Goal: Information Seeking & Learning: Compare options

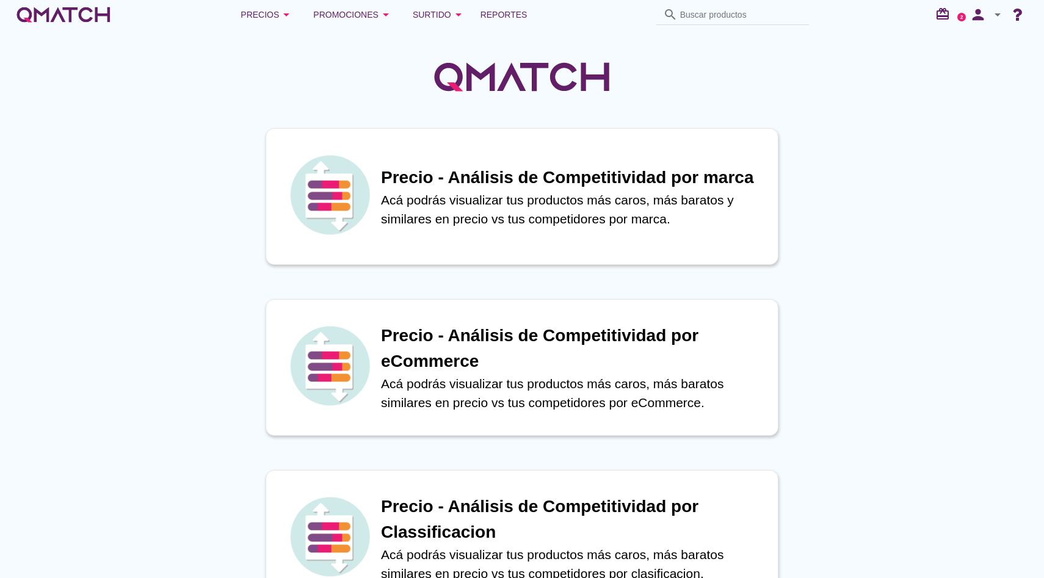
click at [684, 59] on div at bounding box center [522, 70] width 1044 height 82
click at [294, 16] on icon "arrow_drop_down" at bounding box center [286, 14] width 15 height 15
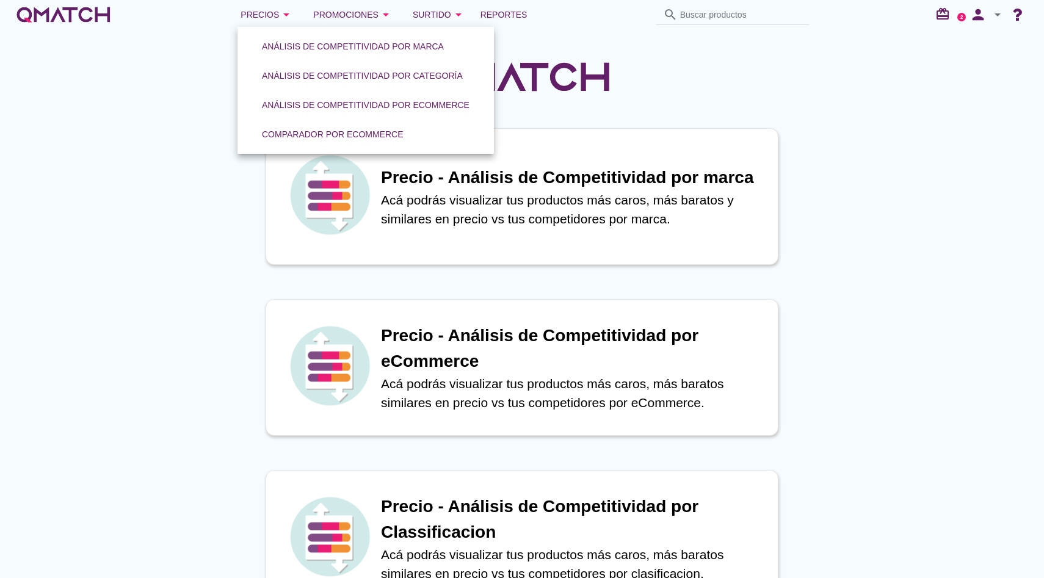
click at [294, 122] on link "Comparador por eCommerce" at bounding box center [332, 134] width 171 height 29
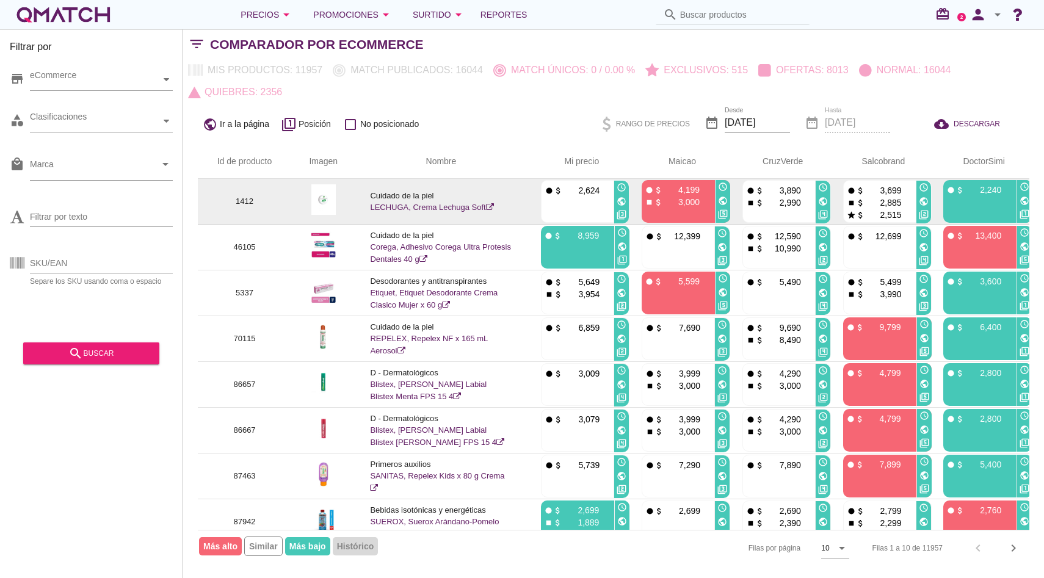
click at [400, 206] on link "LECHUGA, Crema Lechuga Soft" at bounding box center [431, 207] width 123 height 9
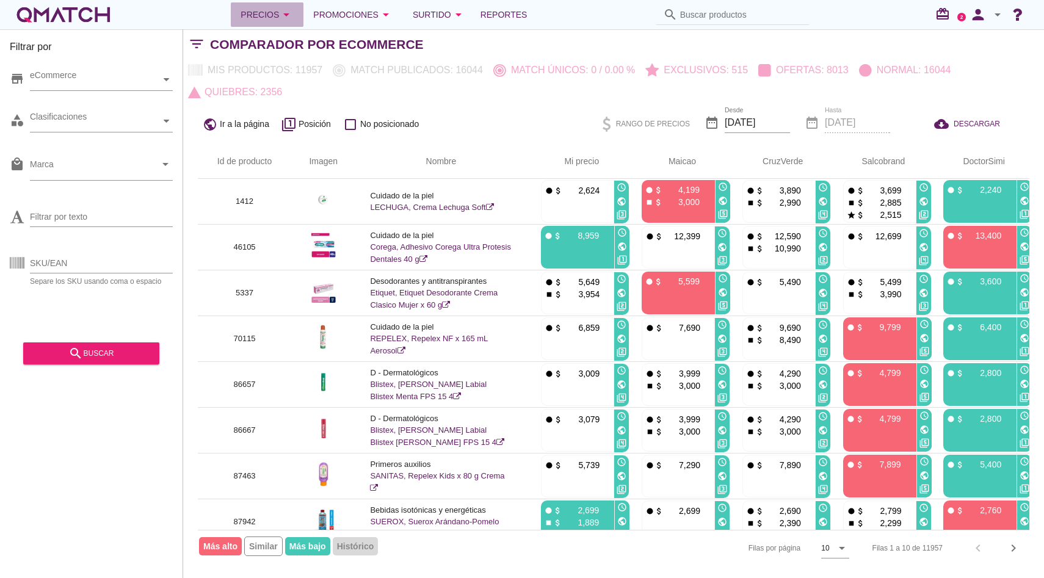
click at [294, 16] on icon "arrow_drop_down" at bounding box center [286, 14] width 15 height 15
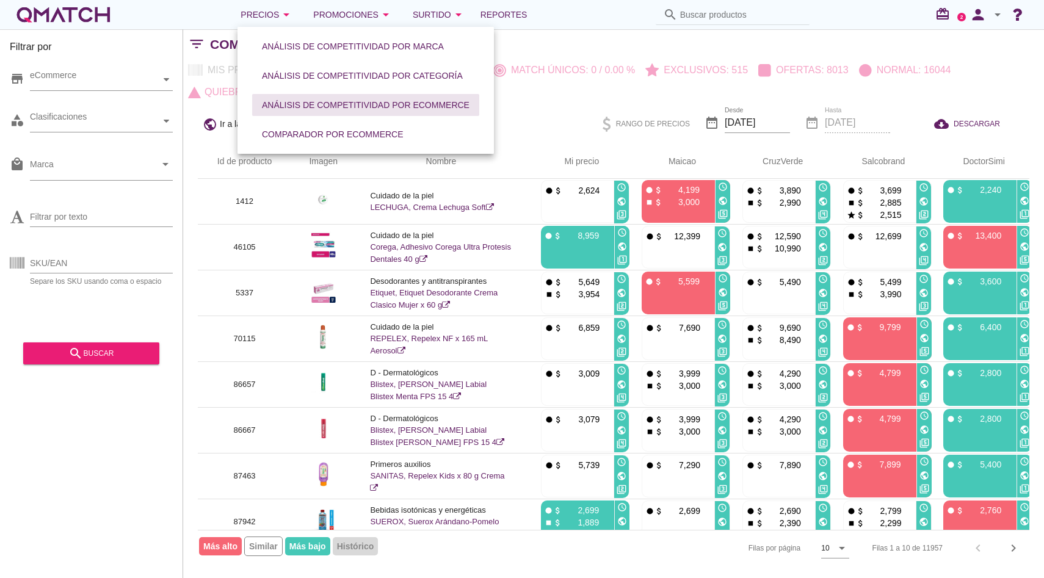
click at [309, 98] on button "Análisis de competitividad por eCommerce" at bounding box center [365, 105] width 227 height 22
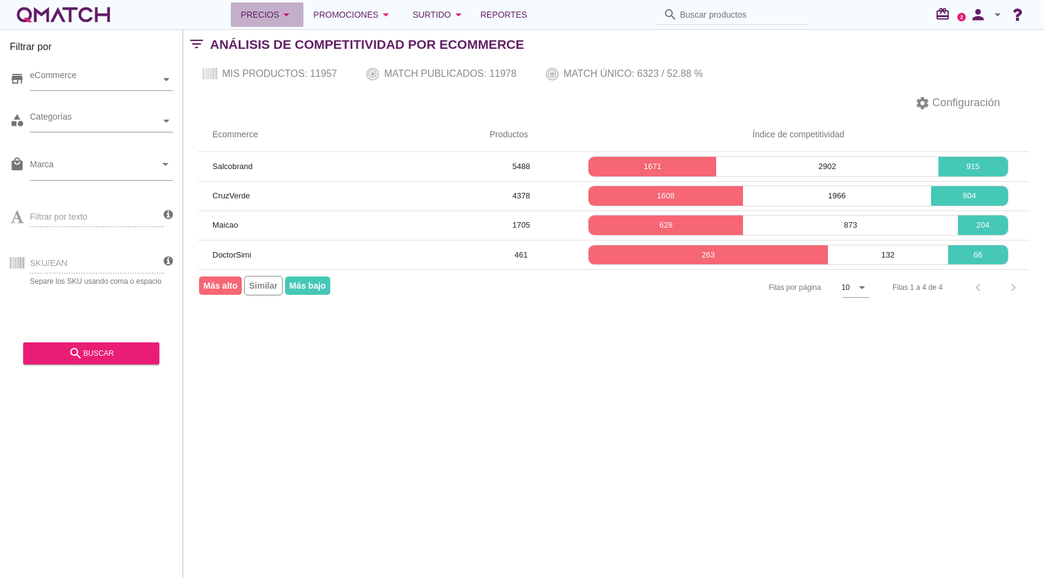
click at [281, 9] on div "Precios arrow_drop_down" at bounding box center [266, 14] width 53 height 15
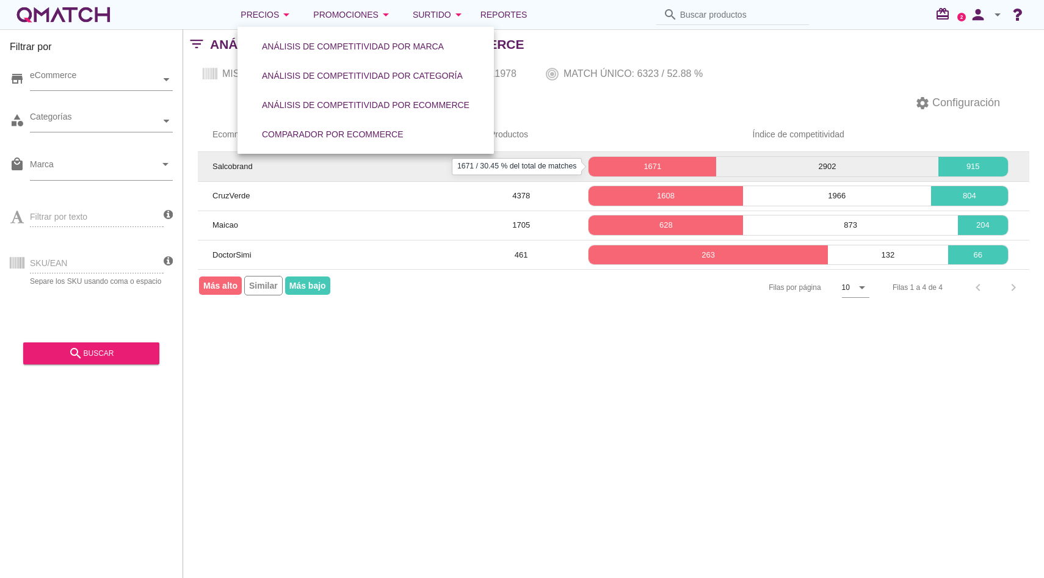
click at [633, 172] on p "1671" at bounding box center [652, 167] width 128 height 12
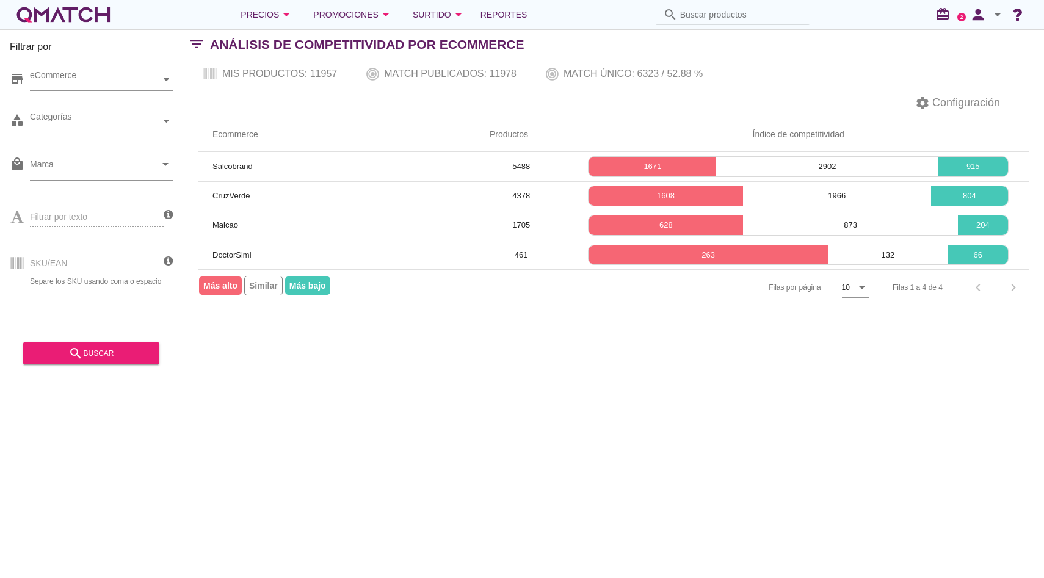
click at [110, 21] on div "white-qmatch-logo" at bounding box center [64, 14] width 98 height 24
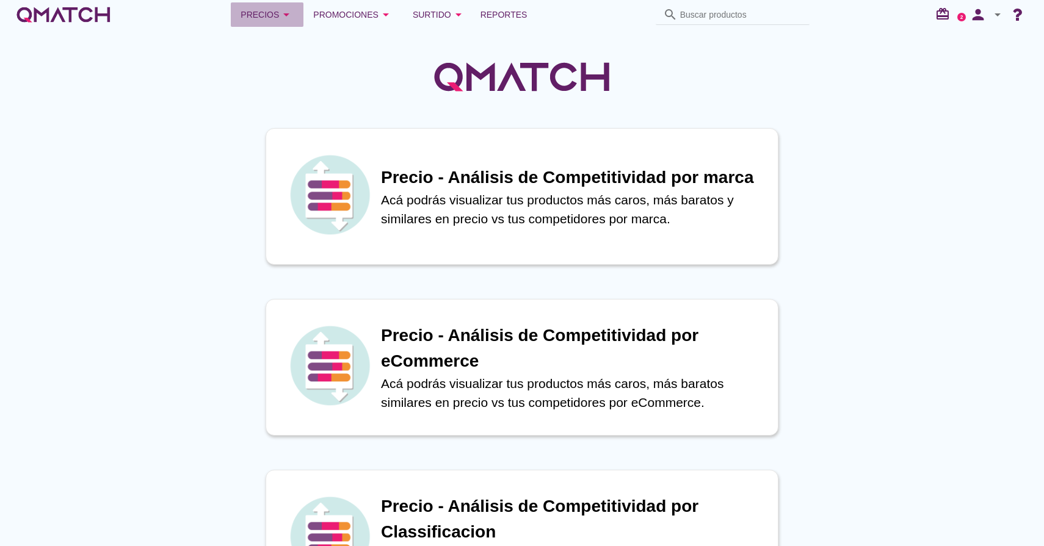
click at [292, 5] on button "Precios arrow_drop_down" at bounding box center [267, 14] width 73 height 24
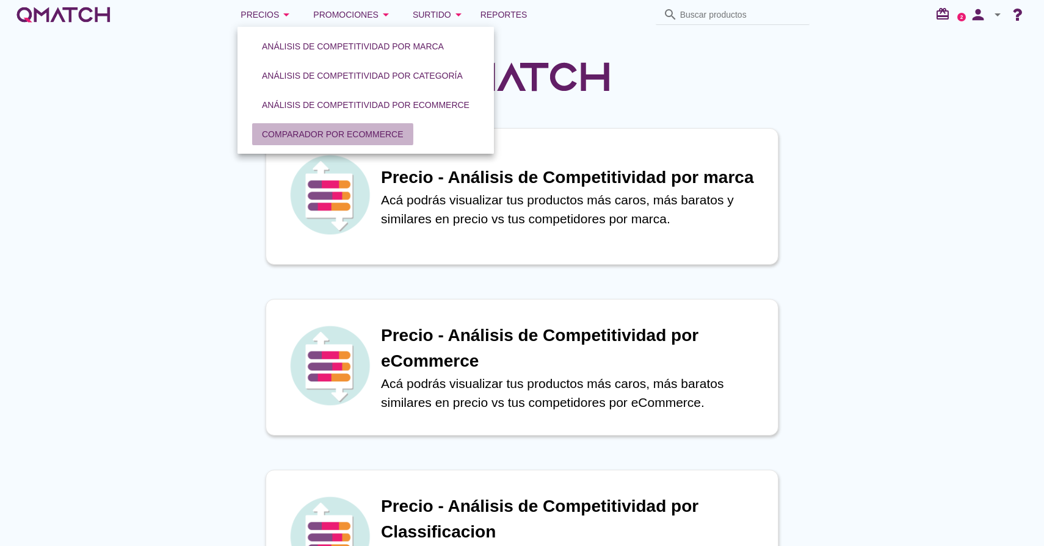
click at [308, 133] on div "Comparador por eCommerce" at bounding box center [333, 134] width 142 height 13
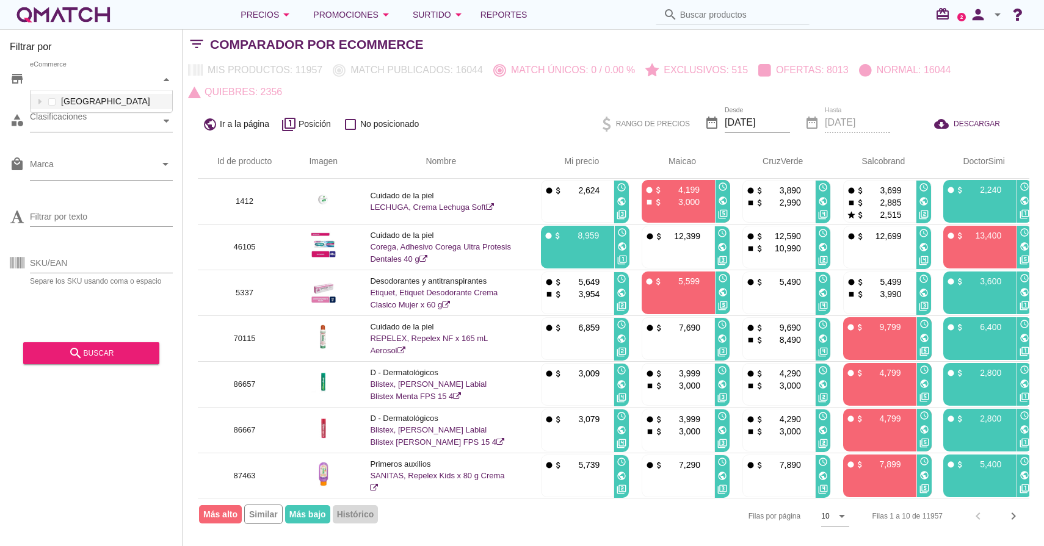
scroll to position [21, 142]
click at [170, 84] on div at bounding box center [167, 79] width 12 height 21
click at [36, 105] on div at bounding box center [40, 101] width 12 height 15
click at [42, 103] on icon at bounding box center [39, 101] width 5 height 5
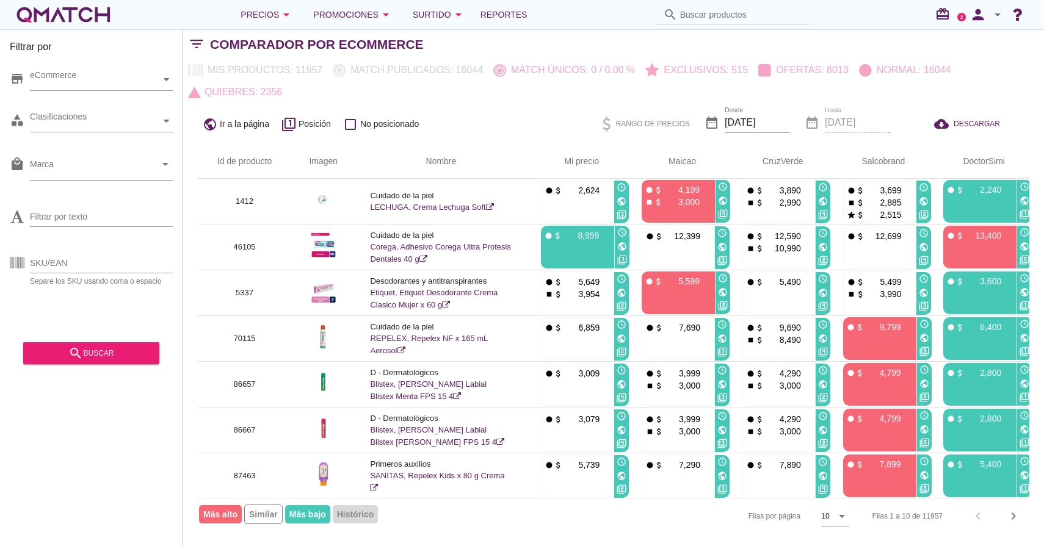
click at [54, 139] on div "category Clasificaciones" at bounding box center [91, 124] width 163 height 37
click at [74, 132] on div "category Clasificaciones" at bounding box center [91, 124] width 163 height 37
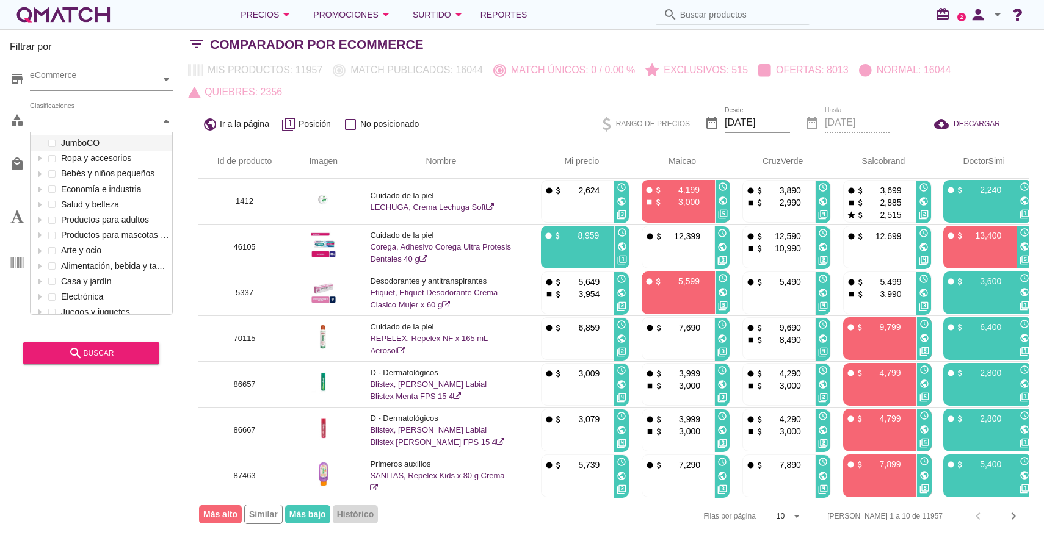
click at [89, 125] on div "Clasificaciones" at bounding box center [95, 121] width 131 height 13
click at [168, 120] on icon at bounding box center [166, 120] width 5 height 5
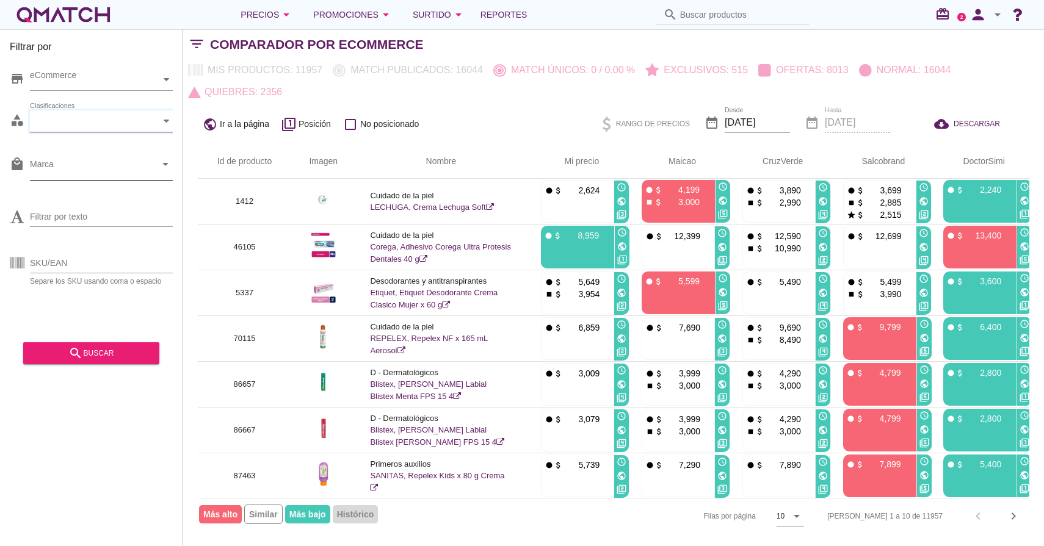
click at [165, 165] on icon "arrow_drop_down" at bounding box center [165, 164] width 15 height 15
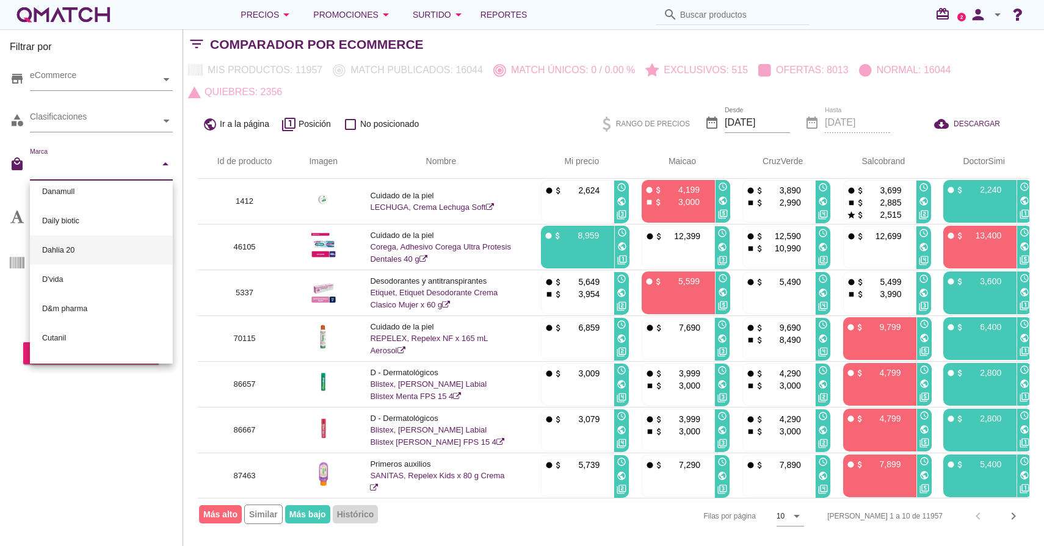
scroll to position [67, 0]
click at [165, 165] on icon "arrow_drop_down" at bounding box center [165, 164] width 15 height 15
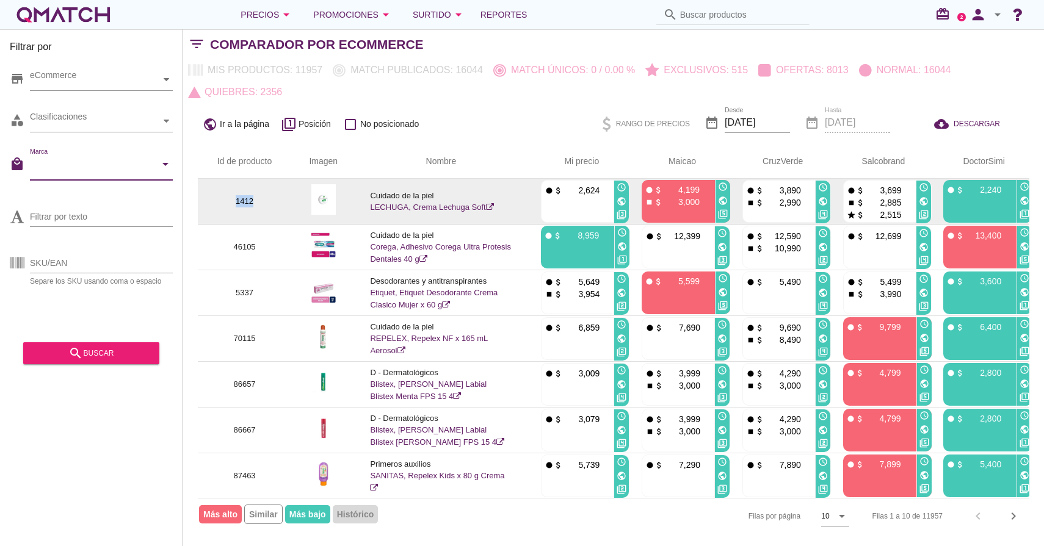
drag, startPoint x: 236, startPoint y: 199, endPoint x: 255, endPoint y: 199, distance: 18.9
click at [255, 199] on p "1412" at bounding box center [244, 201] width 64 height 12
click at [318, 197] on img at bounding box center [323, 199] width 24 height 31
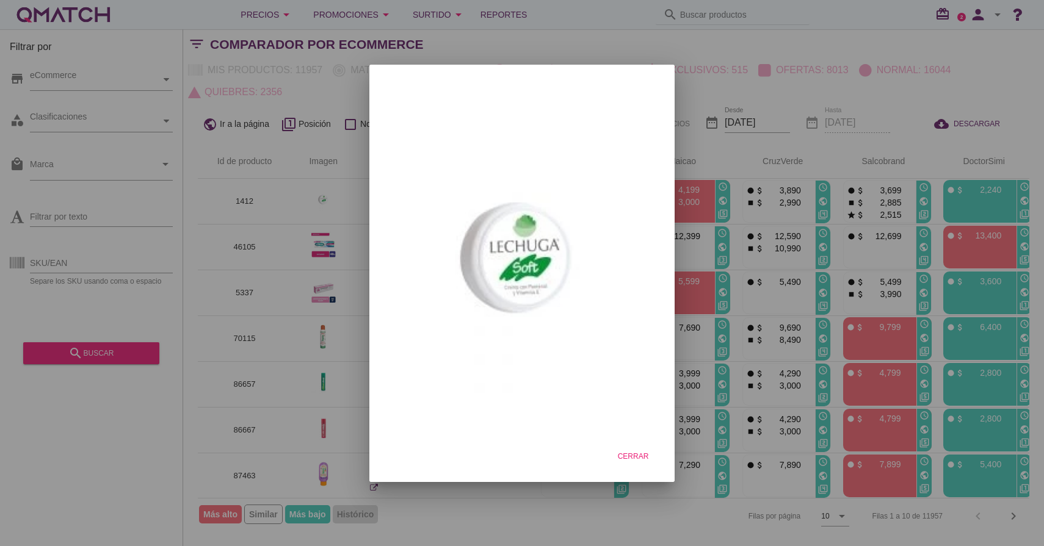
click at [320, 145] on div at bounding box center [522, 273] width 1044 height 546
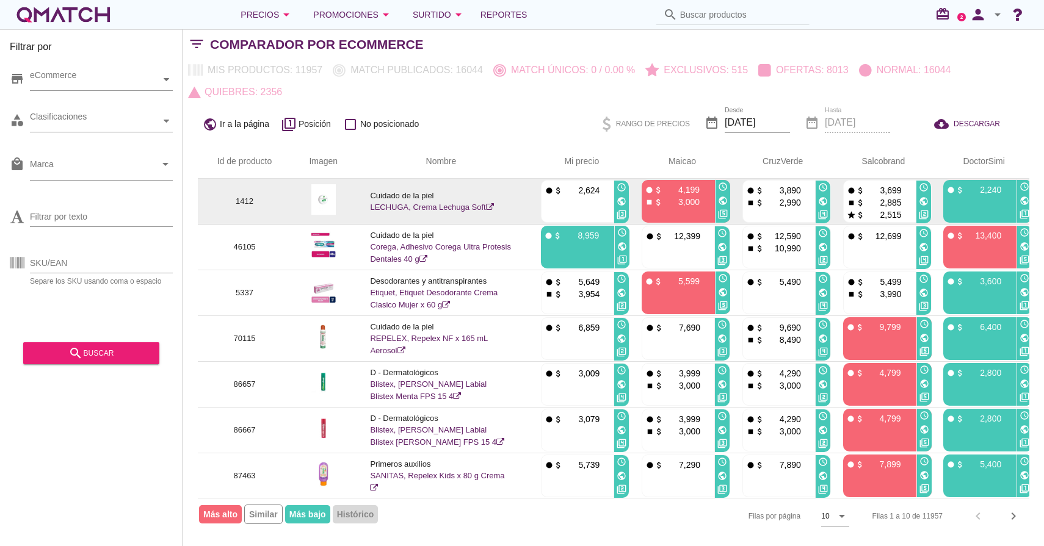
drag, startPoint x: 438, startPoint y: 195, endPoint x: 363, endPoint y: 191, distance: 75.2
click at [363, 191] on td "Cuidado de la piel LECHUGA, Crema [PERSON_NAME] Soft" at bounding box center [440, 202] width 171 height 46
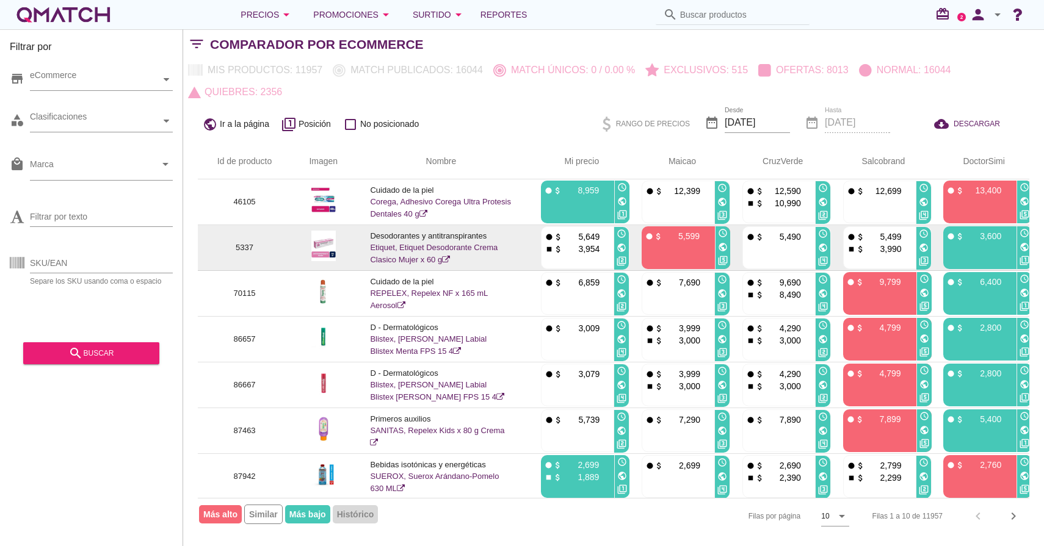
scroll to position [0, 0]
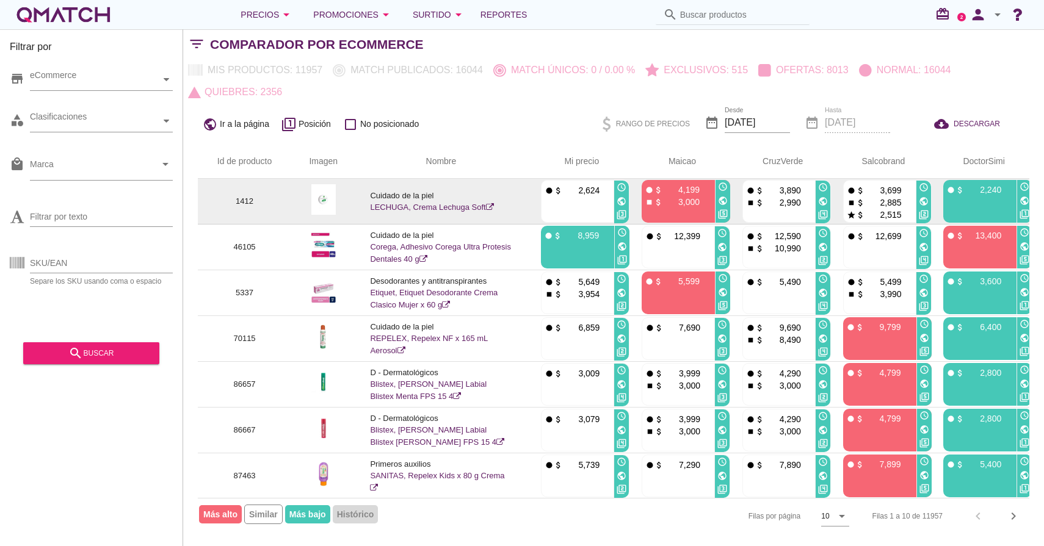
drag, startPoint x: 904, startPoint y: 215, endPoint x: 844, endPoint y: 187, distance: 66.3
click at [844, 187] on div "fiber_manual_record attach_money 3,699 stop attach_money 2,885 star attach_mone…" at bounding box center [879, 202] width 71 height 43
click at [887, 201] on p "2,885" at bounding box center [883, 203] width 37 height 12
drag, startPoint x: 900, startPoint y: 189, endPoint x: 847, endPoint y: 187, distance: 53.7
click at [847, 187] on div "fiber_manual_record attach_money 3,699" at bounding box center [879, 190] width 65 height 12
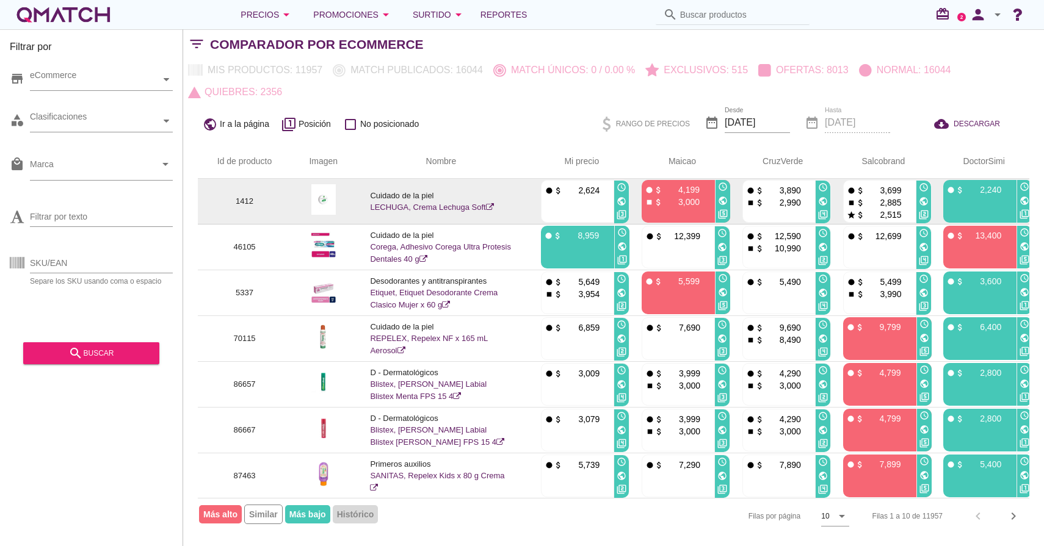
drag, startPoint x: 901, startPoint y: 202, endPoint x: 850, endPoint y: 198, distance: 50.8
click at [850, 198] on div "stop attach_money 2,885" at bounding box center [879, 202] width 65 height 12
click at [868, 195] on p "3,699" at bounding box center [883, 190] width 37 height 12
drag, startPoint x: 903, startPoint y: 215, endPoint x: 850, endPoint y: 215, distance: 52.5
click at [850, 215] on div "star attach_money 2,515" at bounding box center [879, 214] width 65 height 12
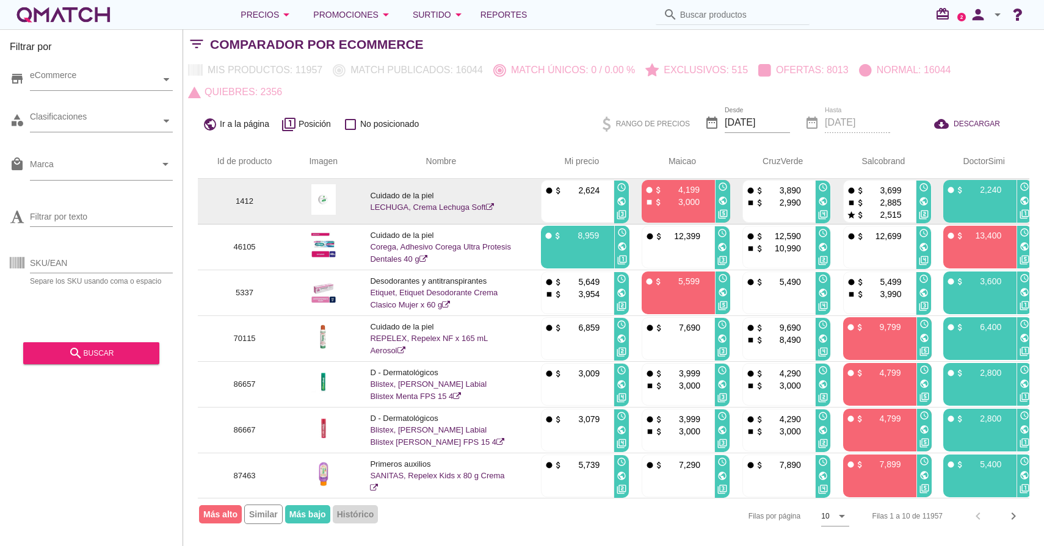
click at [862, 200] on icon "attach_money" at bounding box center [860, 202] width 9 height 9
drag, startPoint x: 901, startPoint y: 214, endPoint x: 847, endPoint y: 216, distance: 54.4
click at [847, 215] on div "star attach_money 2,515" at bounding box center [879, 214] width 65 height 12
click at [878, 203] on p "2,885" at bounding box center [883, 203] width 37 height 12
click at [323, 211] on img at bounding box center [323, 199] width 24 height 31
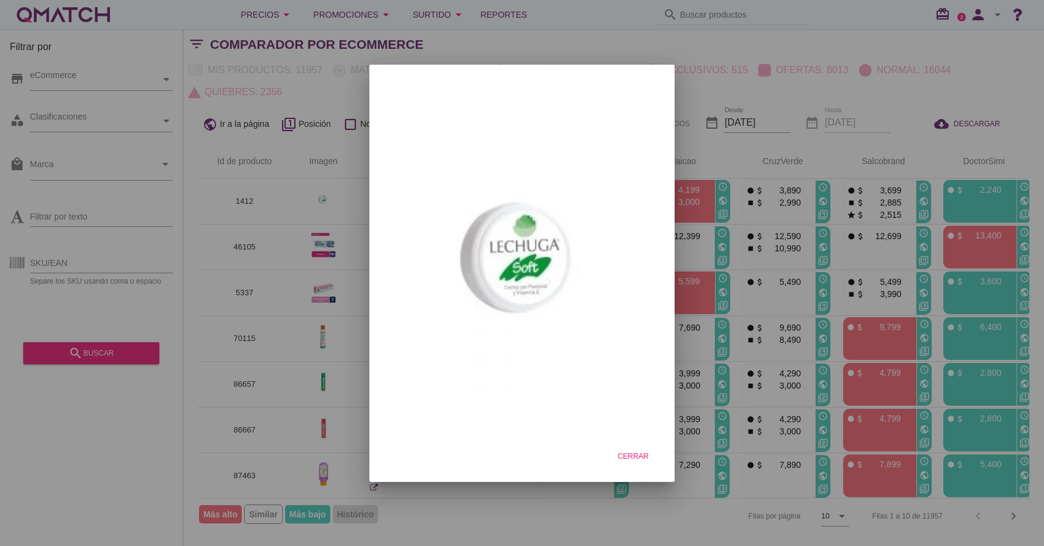
click at [285, 198] on div at bounding box center [522, 273] width 1044 height 546
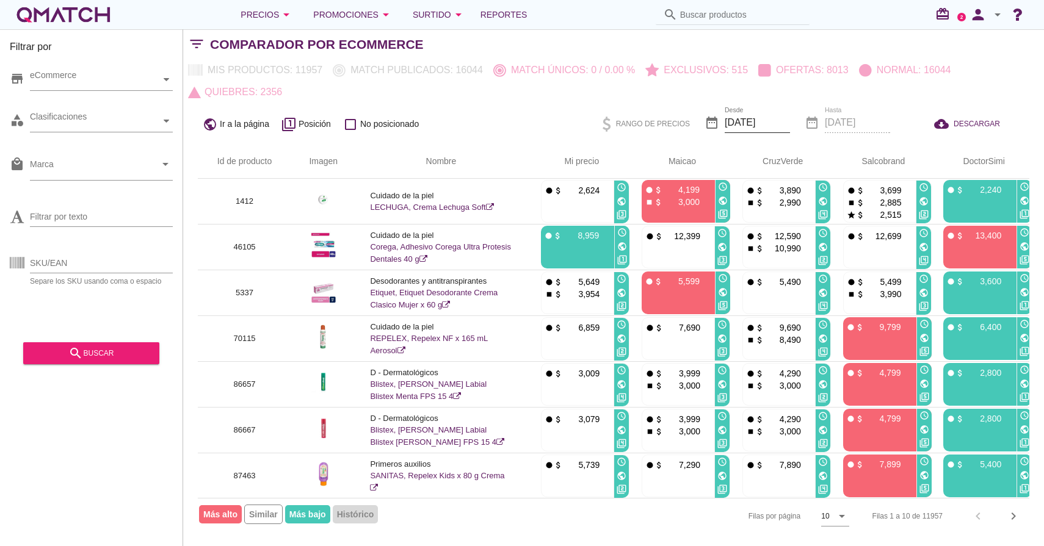
click at [788, 130] on input "[DATE]" at bounding box center [757, 123] width 65 height 20
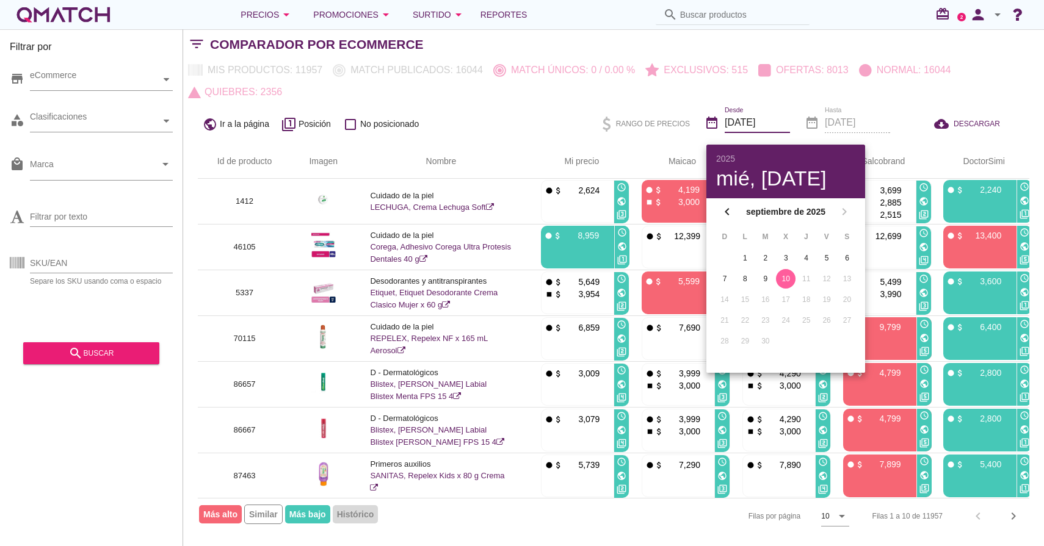
click at [557, 117] on div "public Ir a la página filter_1 Posición check_box_outline_blank No posicionado …" at bounding box center [613, 124] width 861 height 42
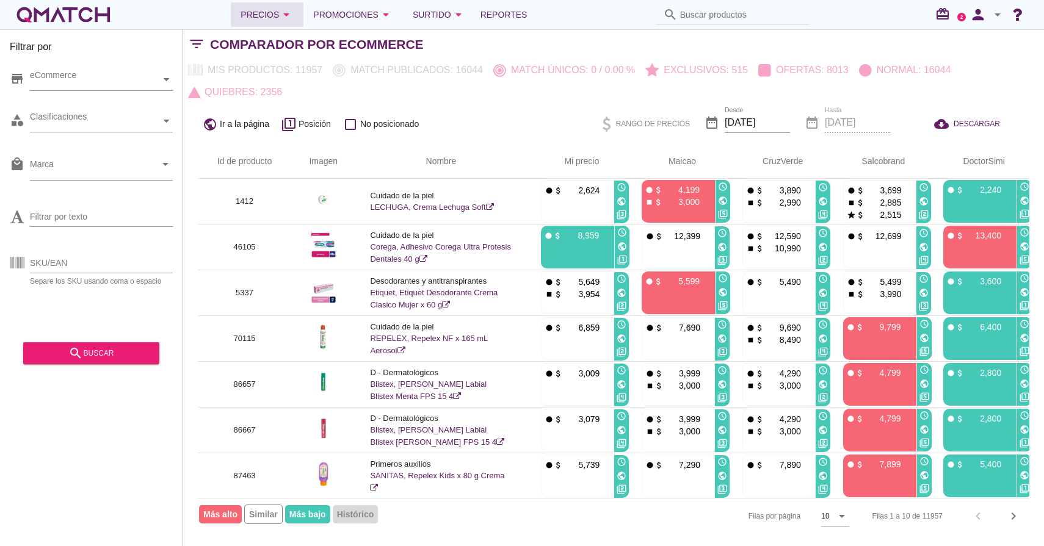
click at [300, 21] on button "Precios arrow_drop_down" at bounding box center [267, 14] width 73 height 24
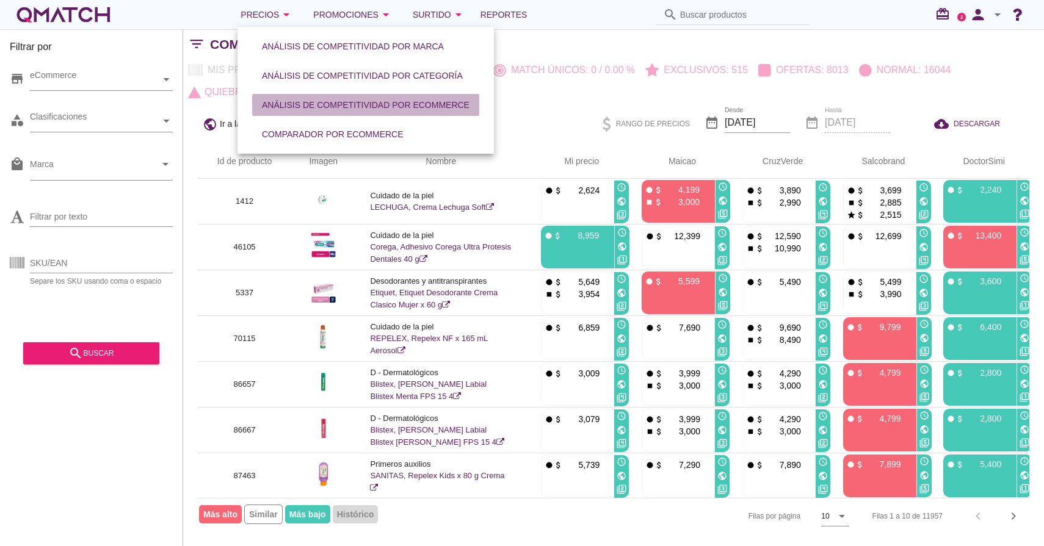
click at [382, 110] on div "Análisis de competitividad por eCommerce" at bounding box center [366, 105] width 208 height 13
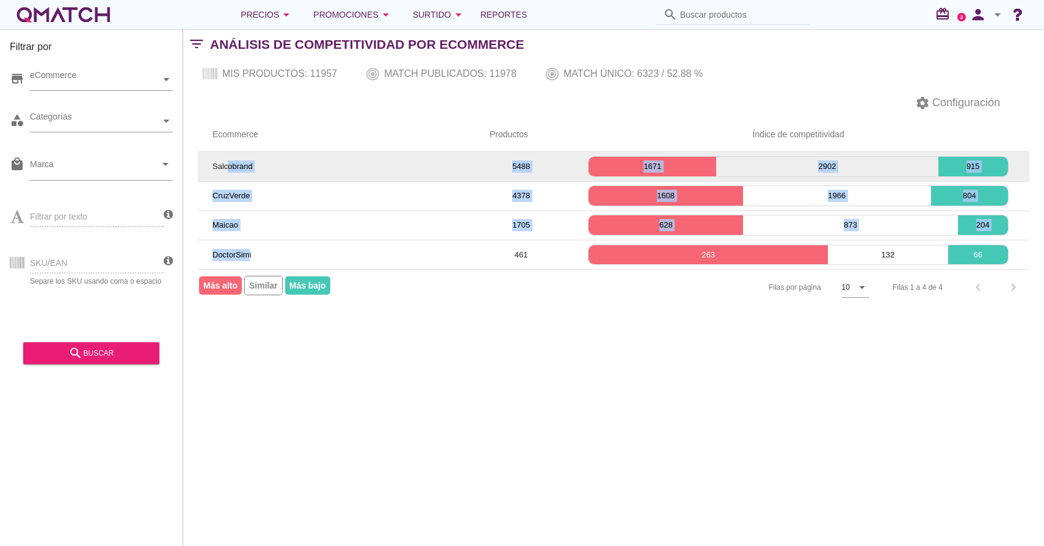
drag, startPoint x: 249, startPoint y: 255, endPoint x: 226, endPoint y: 169, distance: 89.0
click at [226, 169] on tbody "Salcobrand 5488 1671 2902 915 CruzVerde 4378 1608 1966 804 Maicao 1705 628 873 …" at bounding box center [613, 210] width 831 height 117
click at [226, 168] on span "Salcobrand" at bounding box center [232, 166] width 40 height 9
drag, startPoint x: 532, startPoint y: 168, endPoint x: 511, endPoint y: 168, distance: 20.8
click at [511, 168] on td "5488" at bounding box center [521, 166] width 92 height 29
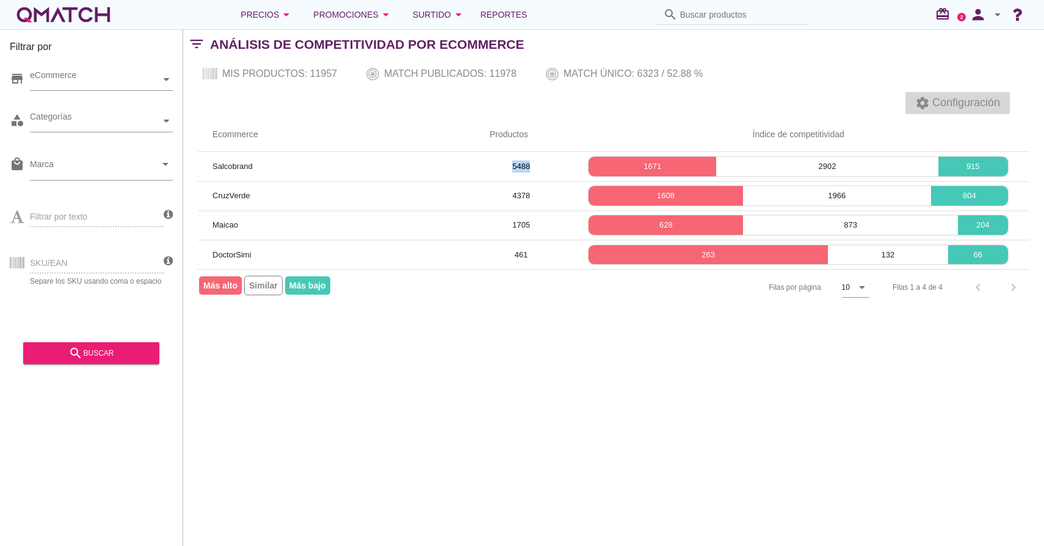
click at [969, 109] on span "Configuración" at bounding box center [965, 103] width 70 height 16
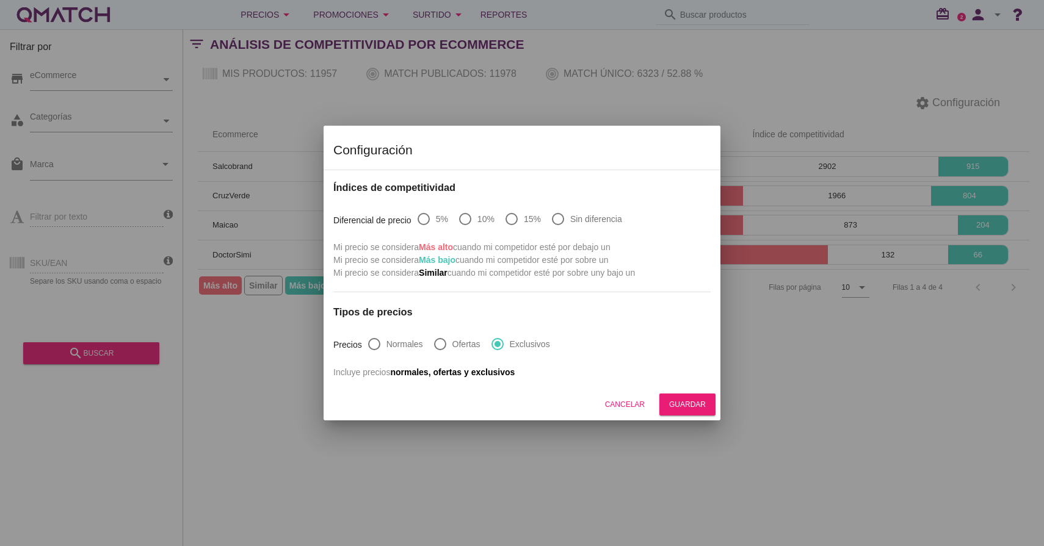
click at [584, 219] on label "Sin diferencia" at bounding box center [596, 219] width 52 height 12
radio input "true"
click at [522, 220] on div "radio_button_unchecked 15%" at bounding box center [522, 219] width 37 height 15
click at [520, 220] on div at bounding box center [511, 219] width 21 height 21
radio input "true"
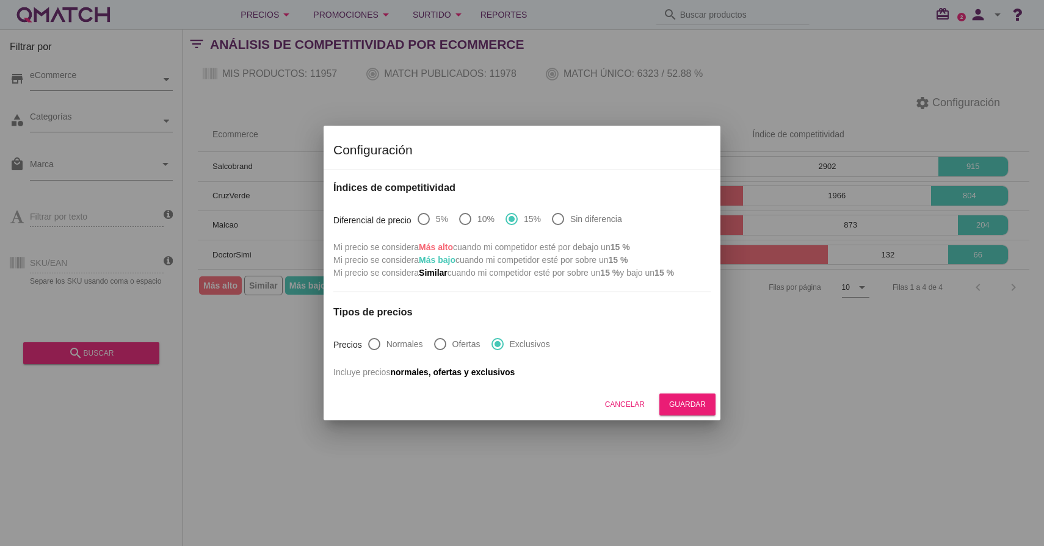
click at [479, 220] on label "10%" at bounding box center [485, 219] width 17 height 12
radio input "true"
click at [427, 220] on div at bounding box center [423, 219] width 21 height 21
radio input "true"
click at [372, 348] on div at bounding box center [374, 344] width 21 height 21
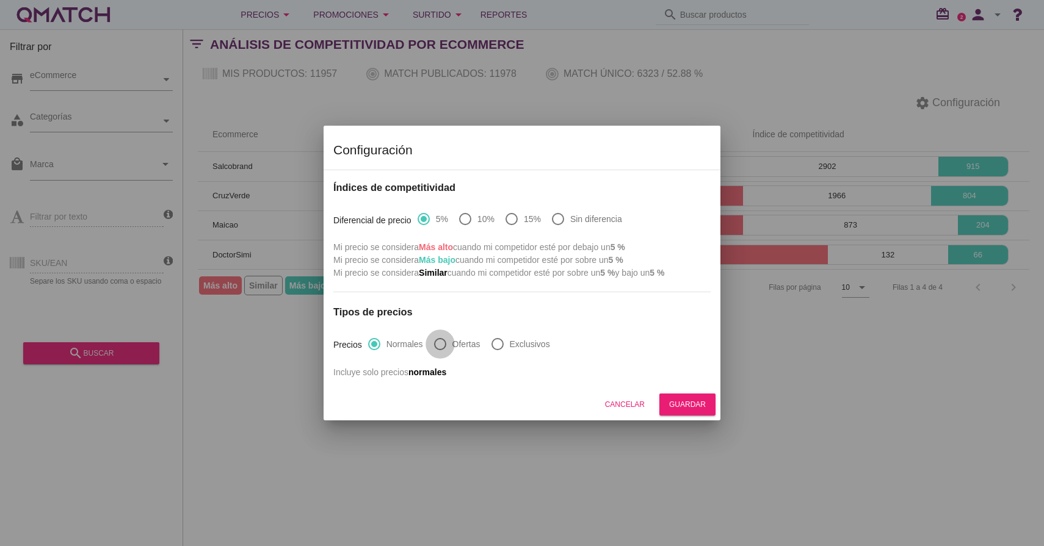
click at [440, 344] on div at bounding box center [440, 344] width 21 height 21
radio input "false"
click at [491, 344] on div at bounding box center [497, 344] width 21 height 21
radio input "false"
radio input "true"
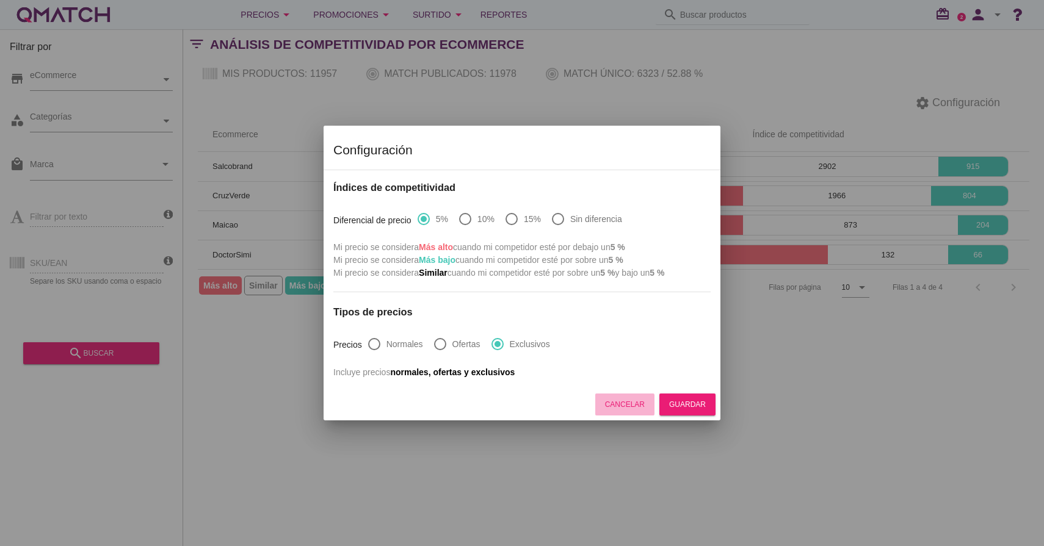
click at [626, 398] on button "Cancelar" at bounding box center [624, 405] width 59 height 22
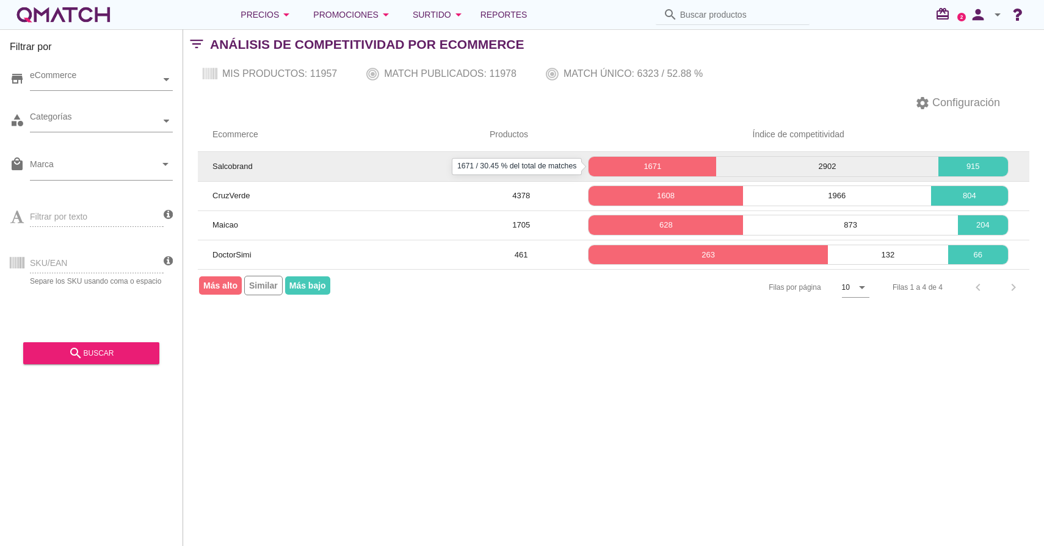
click at [612, 165] on p "1671" at bounding box center [652, 167] width 128 height 12
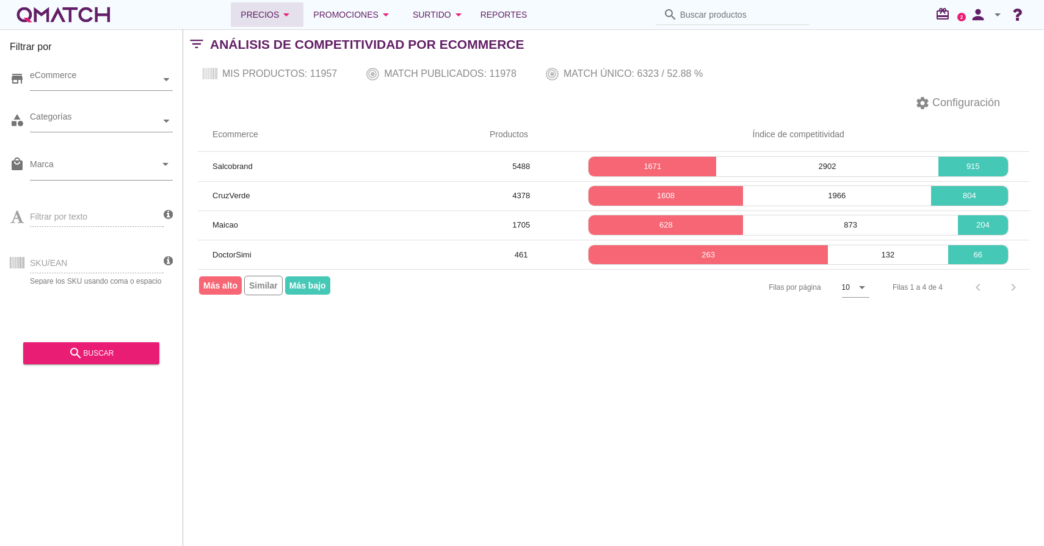
click at [297, 24] on button "Precios arrow_drop_down" at bounding box center [267, 14] width 73 height 24
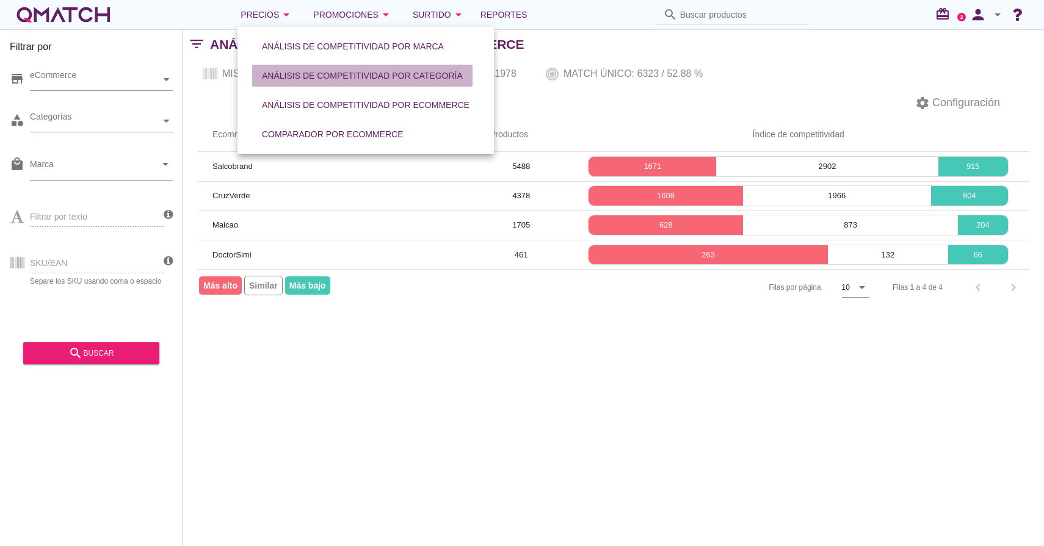
click at [385, 84] on button "Análisis de competitividad por categoría" at bounding box center [362, 76] width 220 height 22
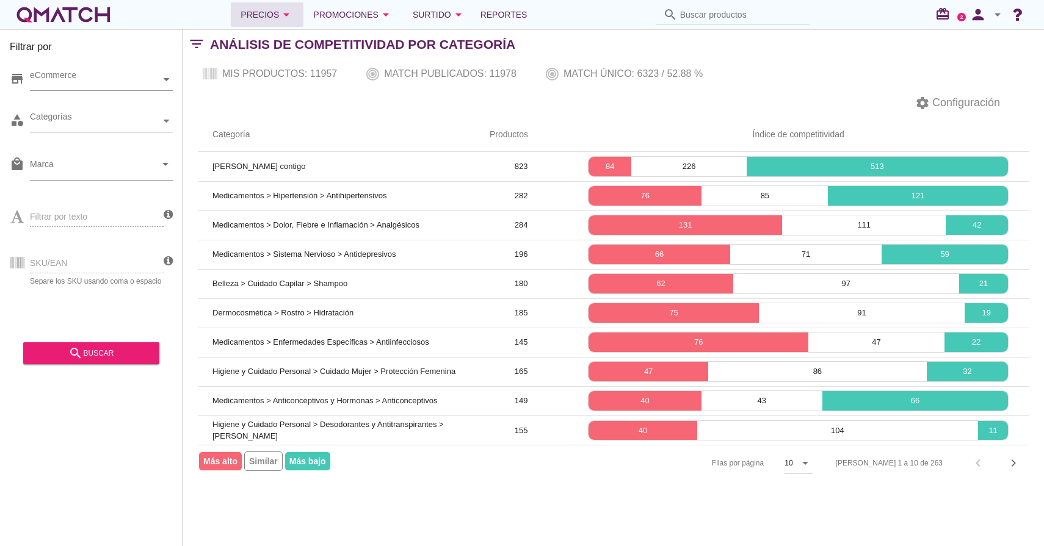
click at [285, 22] on button "Precios arrow_drop_down" at bounding box center [267, 14] width 73 height 24
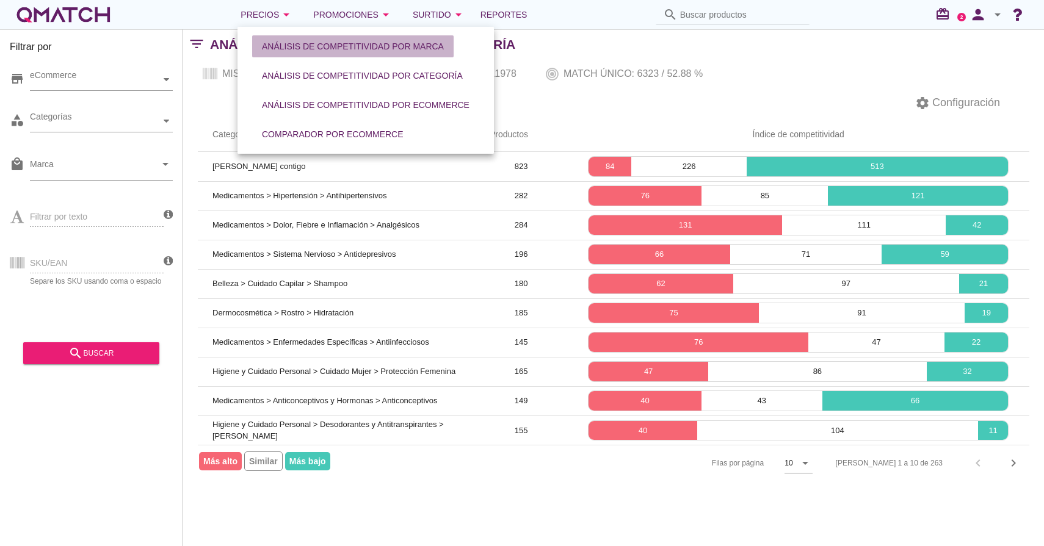
click at [305, 41] on div "Análisis de competitividad por marca" at bounding box center [353, 46] width 182 height 13
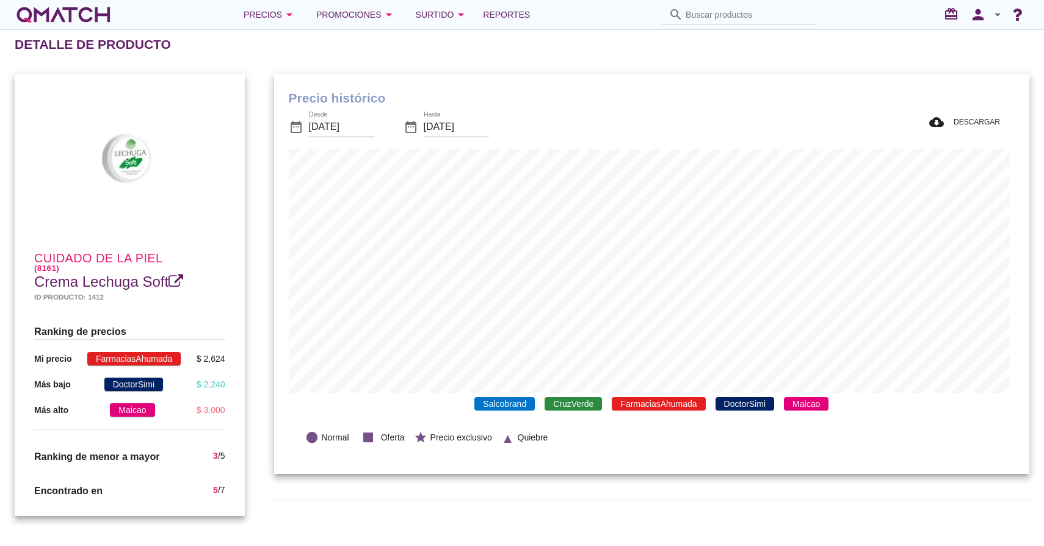
click at [806, 408] on span "Maicao" at bounding box center [806, 403] width 45 height 13
click at [756, 400] on span "DoctorSimi" at bounding box center [744, 403] width 59 height 13
click at [687, 402] on span "FarmaciasAhumada" at bounding box center [658, 403] width 93 height 13
click at [576, 410] on span "CruzVerde" at bounding box center [572, 403] width 57 height 13
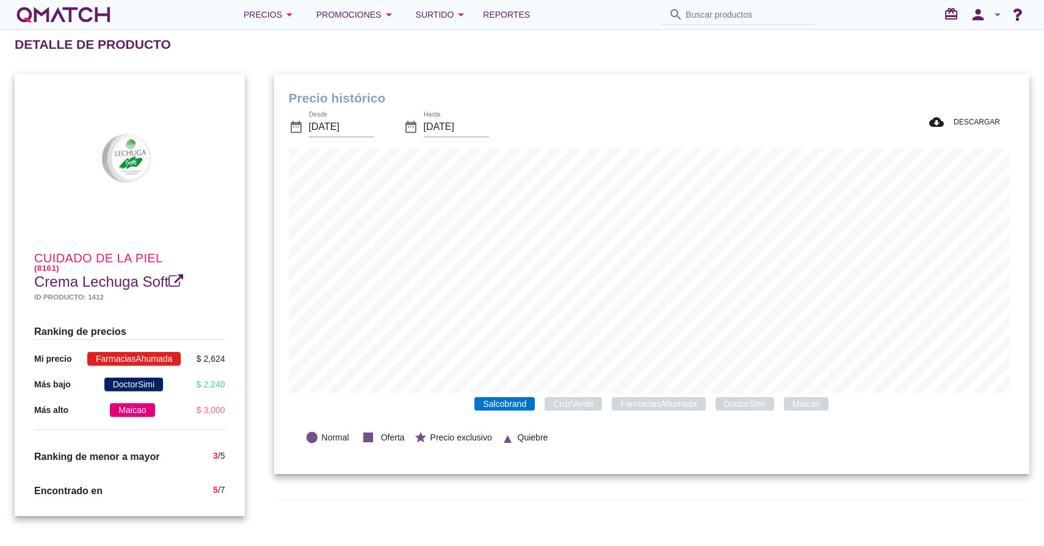
click at [516, 410] on span "Salcobrand" at bounding box center [504, 403] width 60 height 13
click at [508, 410] on span "Salcobrand" at bounding box center [504, 403] width 60 height 13
click at [582, 410] on span "CruzVerde" at bounding box center [572, 403] width 57 height 13
click at [638, 410] on span "FarmaciasAhumada" at bounding box center [658, 403] width 93 height 13
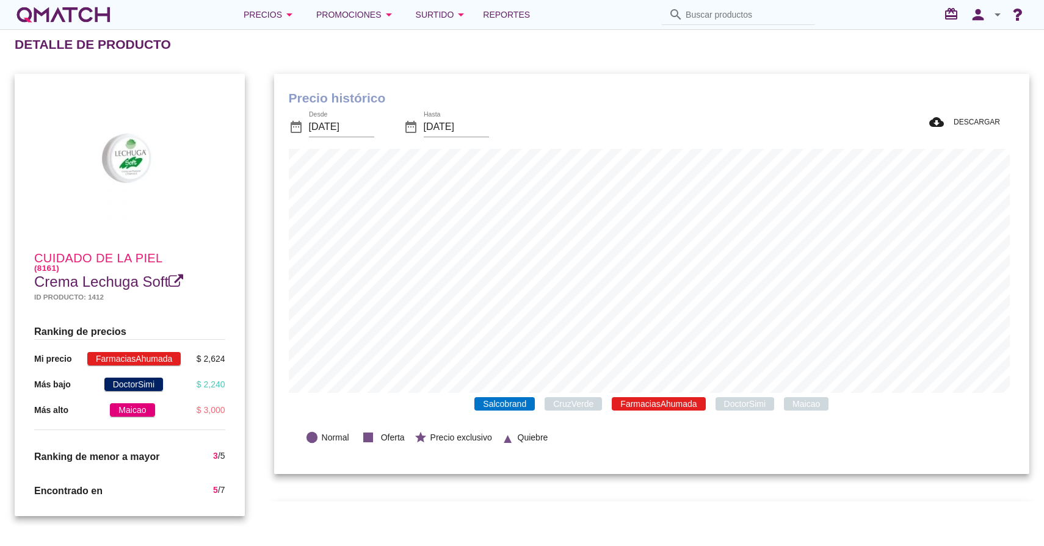
click at [742, 407] on span "DoctorSimi" at bounding box center [744, 403] width 59 height 13
click at [793, 404] on span "Maicao" at bounding box center [806, 403] width 45 height 13
click at [753, 403] on span "DoctorSimi" at bounding box center [744, 403] width 59 height 13
click at [795, 403] on span "Maicao" at bounding box center [806, 403] width 45 height 13
click at [651, 409] on span "FarmaciasAhumada" at bounding box center [658, 403] width 93 height 13
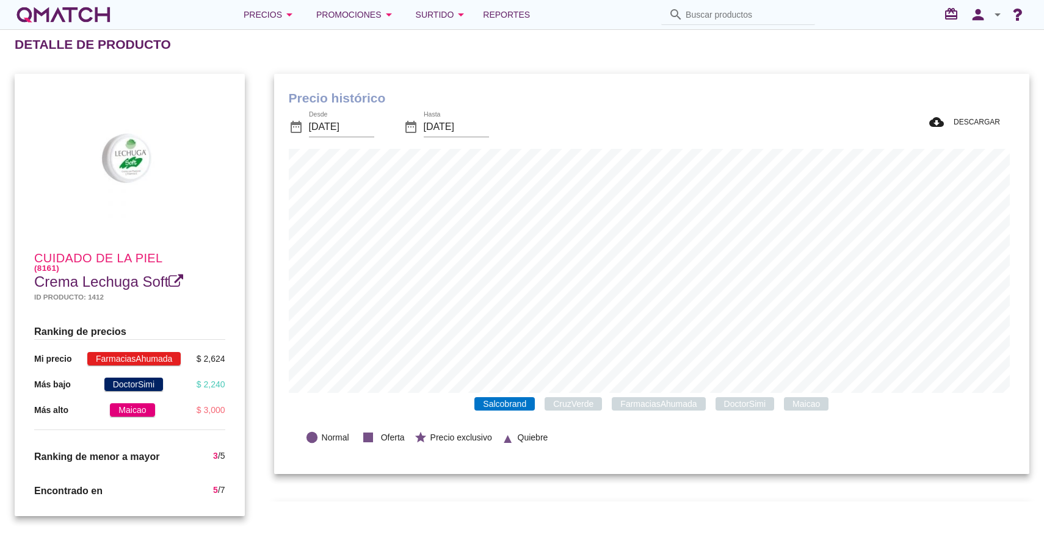
click at [684, 400] on span "FarmaciasAhumada" at bounding box center [658, 403] width 93 height 13
click at [745, 399] on span "DoctorSimi" at bounding box center [744, 403] width 59 height 13
drag, startPoint x: 215, startPoint y: 361, endPoint x: 190, endPoint y: 361, distance: 25.6
click at [197, 361] on div "$ 2,624" at bounding box center [211, 359] width 29 height 13
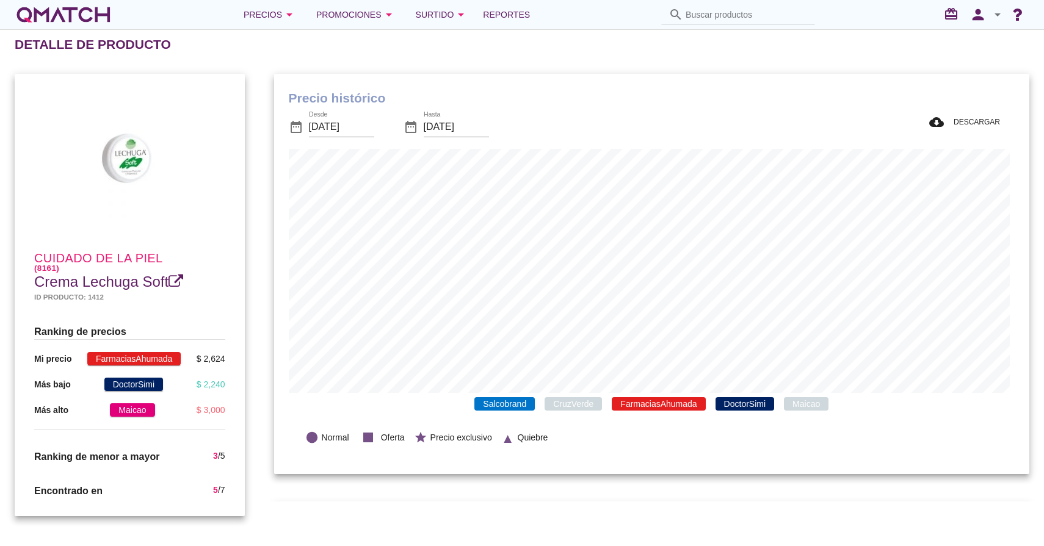
drag, startPoint x: 211, startPoint y: 381, endPoint x: 193, endPoint y: 381, distance: 18.3
click at [197, 381] on div "$ 2,240" at bounding box center [211, 384] width 29 height 13
drag, startPoint x: 220, startPoint y: 410, endPoint x: 188, endPoint y: 410, distance: 31.7
click at [188, 410] on div "Ranking de precios Mi precio FarmaciasAhumada $ 2,624 Más bajo DoctorSimi $ 2,2…" at bounding box center [129, 377] width 211 height 126
drag, startPoint x: 217, startPoint y: 455, endPoint x: 206, endPoint y: 455, distance: 10.4
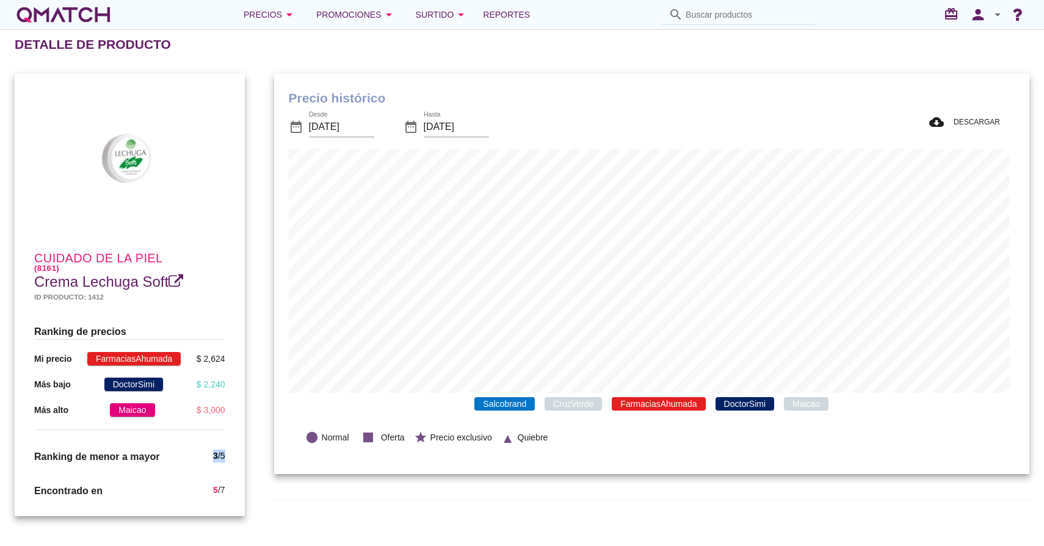
click at [213, 455] on div "3 / 5" at bounding box center [219, 457] width 12 height 15
drag, startPoint x: 219, startPoint y: 492, endPoint x: 205, endPoint y: 493, distance: 13.4
click at [205, 493] on div "Encontrado en 5 / 7" at bounding box center [129, 491] width 211 height 34
